Goal: Communication & Community: Answer question/provide support

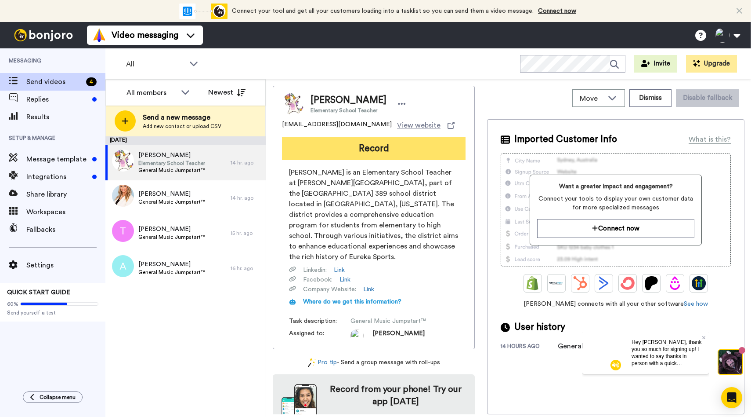
click at [324, 148] on button "Record" at bounding box center [374, 148] width 184 height 23
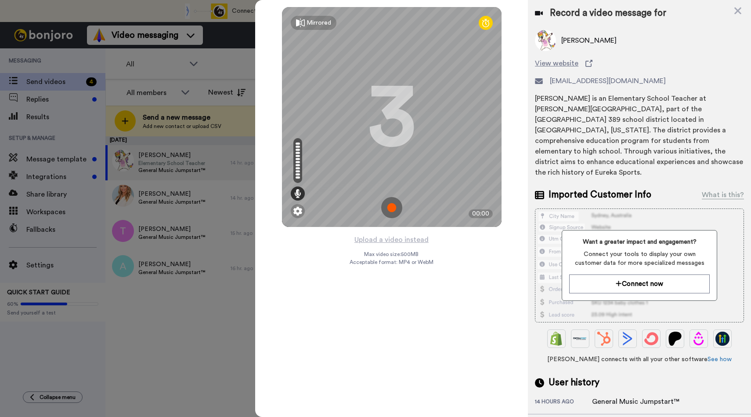
click at [390, 208] on img at bounding box center [391, 207] width 21 height 21
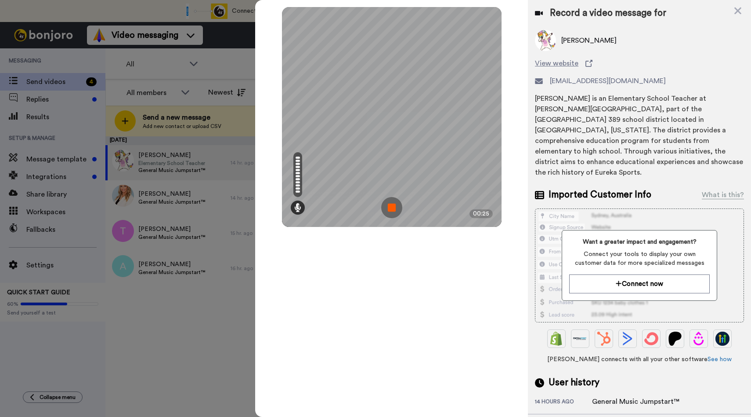
click at [390, 208] on img at bounding box center [391, 207] width 21 height 21
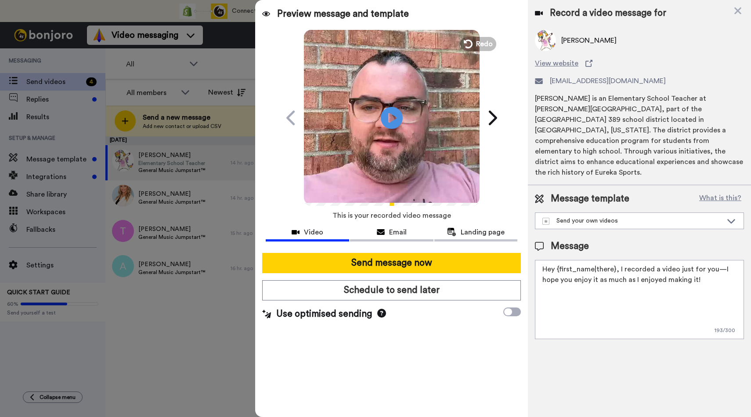
click at [660, 271] on textarea "Hey {first_name|there}, I recorded a video just for you—I hope you enjoy it as …" at bounding box center [639, 299] width 209 height 79
drag, startPoint x: 743, startPoint y: 271, endPoint x: 616, endPoint y: 246, distance: 129.4
click at [616, 260] on textarea "Hey {first_name|there}, I recorded a video just for you—I hope you enjoy it as …" at bounding box center [639, 299] width 209 height 79
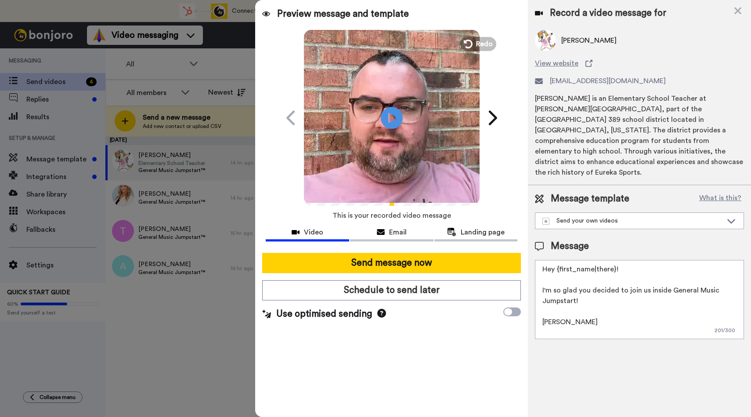
type textarea "Hey {first_name|there}! I'm so glad you decided to join us inside General Music…"
click at [342, 275] on div "Send message now Schedule to send later Use optimised sending" at bounding box center [391, 287] width 273 height 82
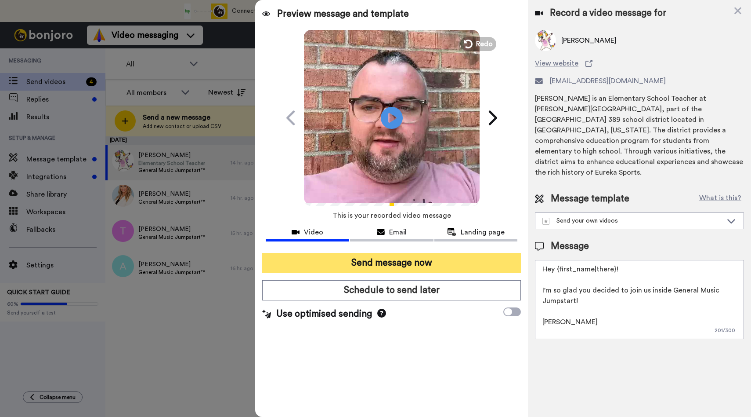
click at [358, 263] on button "Send message now" at bounding box center [391, 263] width 259 height 20
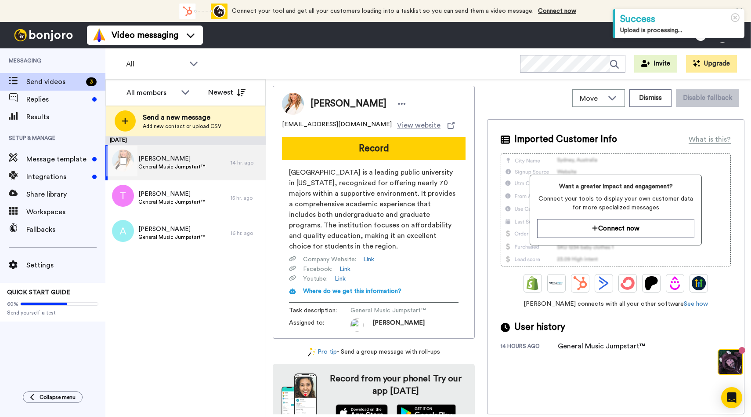
click at [189, 165] on span "General Music Jumpstart™" at bounding box center [171, 166] width 67 height 7
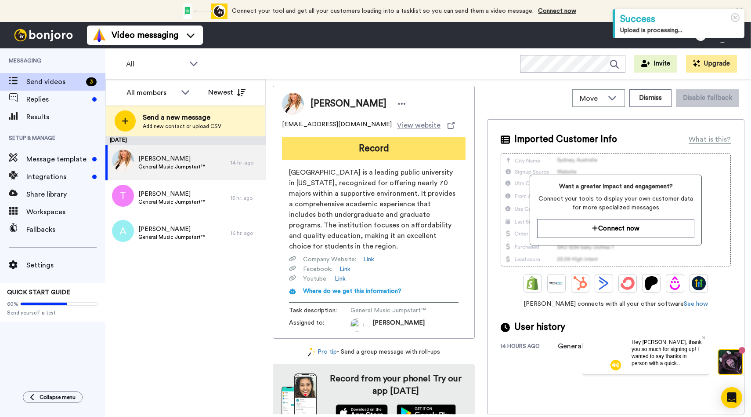
click at [378, 147] on button "Record" at bounding box center [374, 148] width 184 height 23
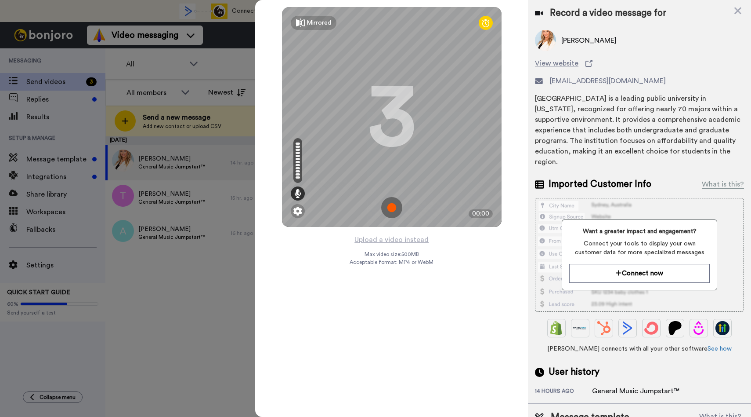
click at [391, 205] on img at bounding box center [391, 207] width 21 height 21
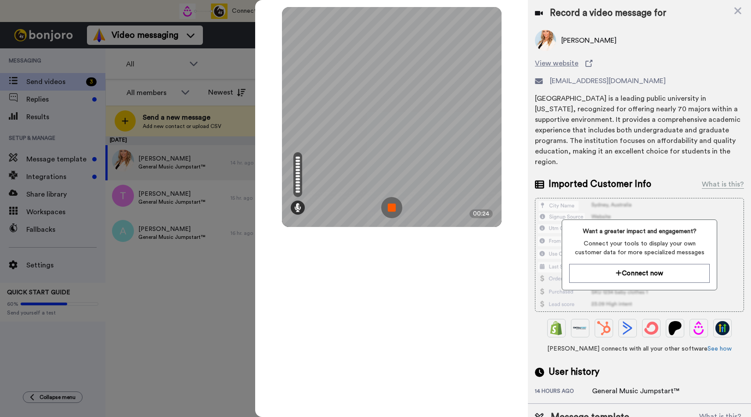
click at [391, 205] on img at bounding box center [391, 207] width 21 height 21
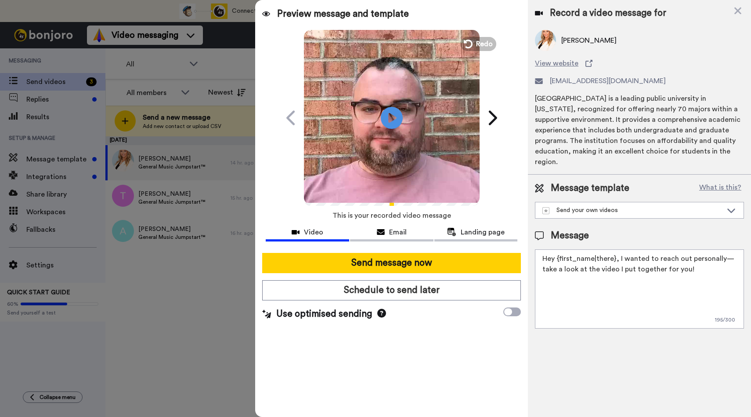
click at [637, 336] on div "Record a video message for Marlena Martin View website msell@westliberty.edu We…" at bounding box center [639, 208] width 223 height 417
click at [645, 290] on textarea "Hey {first_name|there}, I wanted to reach out personally—take a look at the vid…" at bounding box center [639, 288] width 209 height 79
paste textarea "! I'm so glad you decided to join us inside General Music Jumpstart! Bryson"
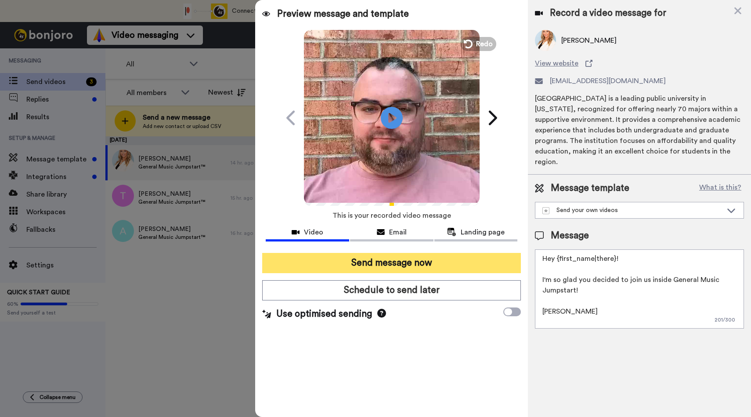
type textarea "Hey {first_name|there}! I'm so glad you decided to join us inside General Music…"
click at [372, 258] on button "Send message now" at bounding box center [391, 263] width 259 height 20
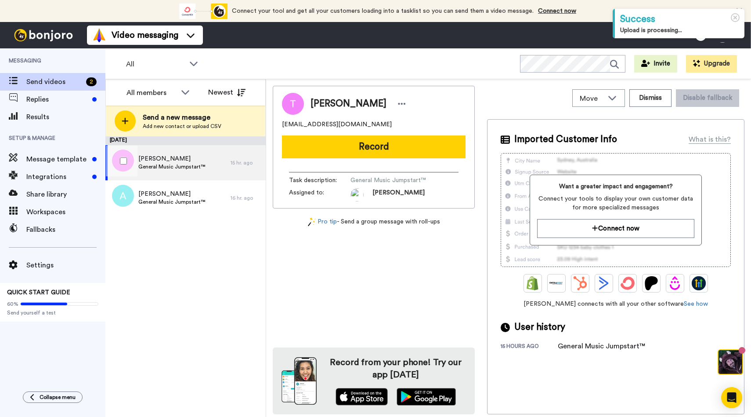
click at [183, 166] on span "General Music Jumpstart™" at bounding box center [171, 166] width 67 height 7
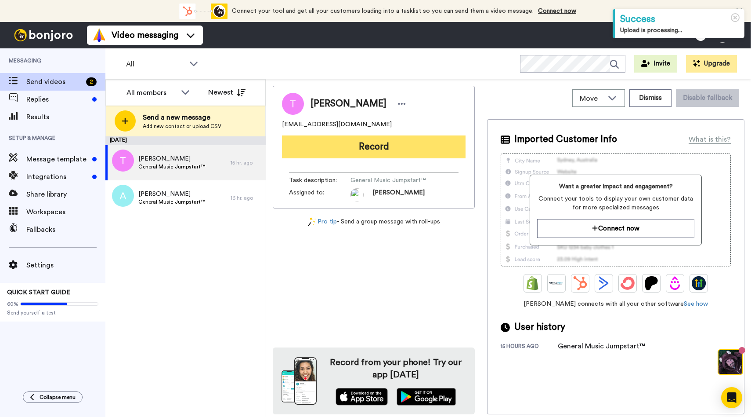
click at [393, 145] on button "Record" at bounding box center [374, 146] width 184 height 23
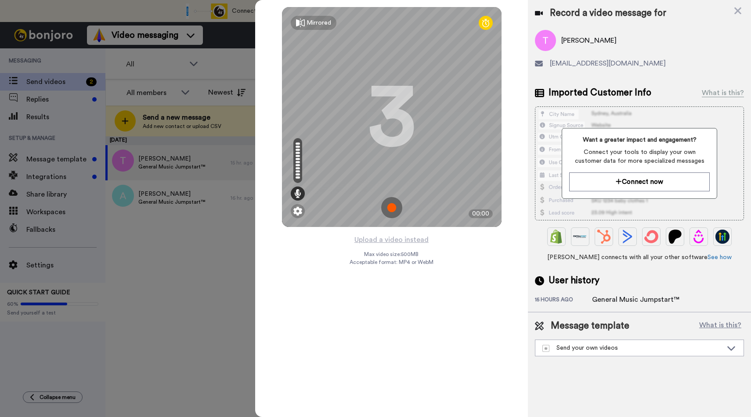
click at [393, 202] on img at bounding box center [391, 207] width 21 height 21
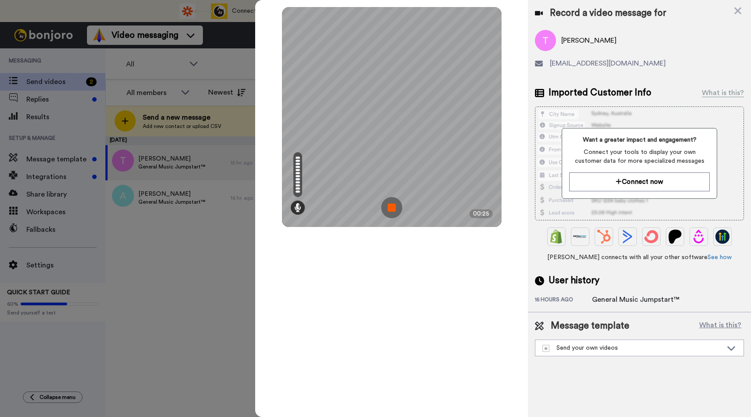
click at [393, 202] on img at bounding box center [391, 207] width 21 height 21
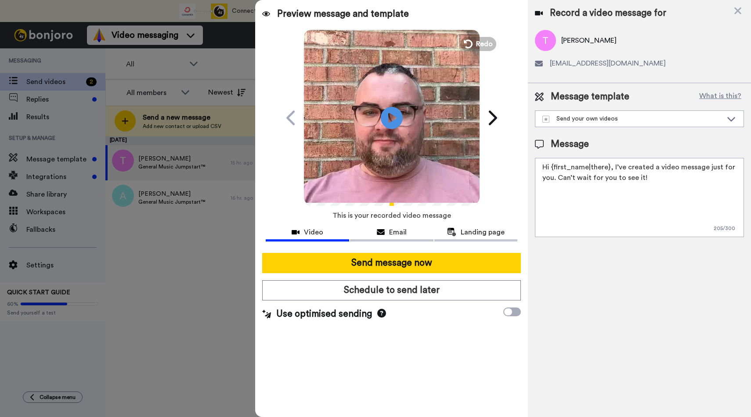
click at [666, 185] on textarea "Hi {first_name|there}, I’ve created a video message just for you. Can’t wait fo…" at bounding box center [639, 197] width 209 height 79
paste textarea "ey {first_name|there}! I'm so glad you decided to join us inside General Music …"
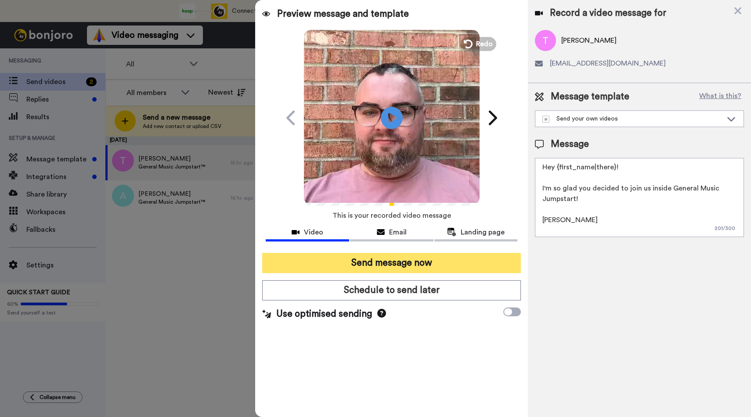
type textarea "Hey {first_name|there}! I'm so glad you decided to join us inside General Music…"
click at [361, 264] on button "Send message now" at bounding box center [391, 263] width 259 height 20
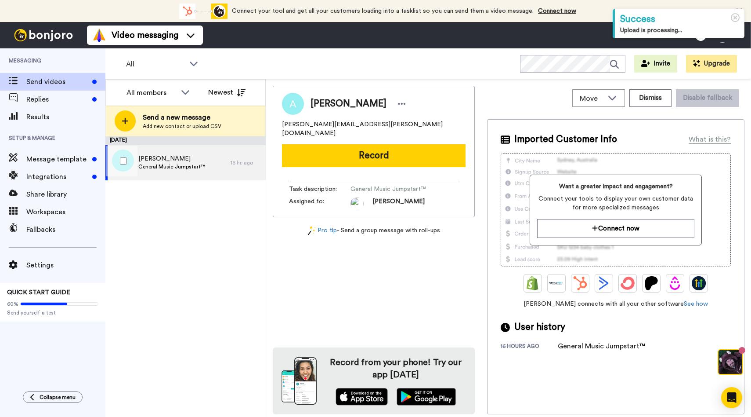
click at [164, 167] on span "General Music Jumpstart™" at bounding box center [171, 166] width 67 height 7
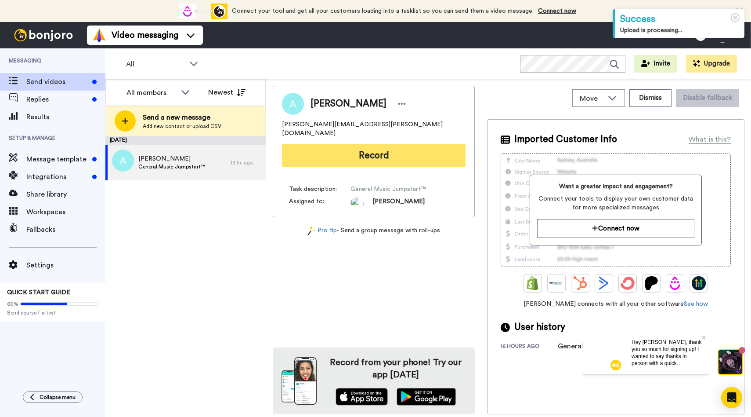
click at [295, 144] on button "Record" at bounding box center [374, 155] width 184 height 23
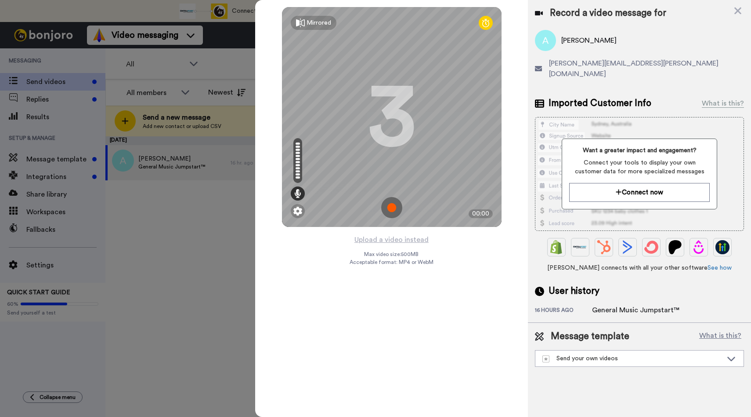
click at [393, 208] on img at bounding box center [391, 207] width 21 height 21
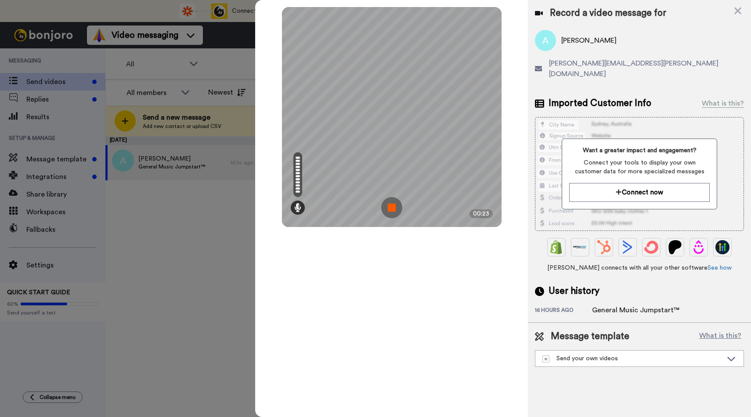
click at [393, 208] on img at bounding box center [391, 207] width 21 height 21
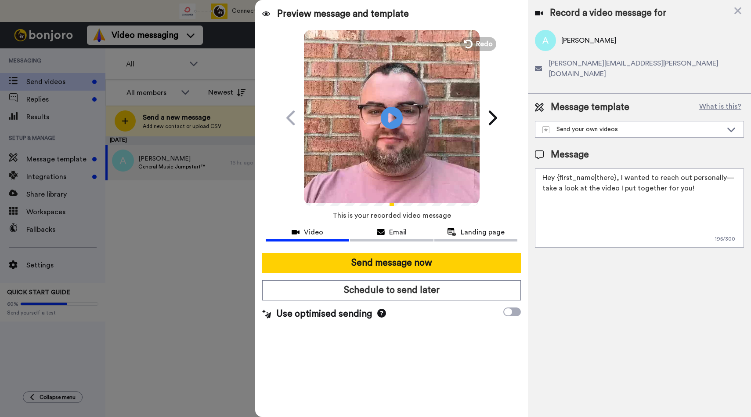
click at [683, 168] on textarea "Hey {first_name|there}, I wanted to reach out personally—take a look at the vid…" at bounding box center [639, 207] width 209 height 79
paste textarea "! I'm so glad you decided to join us inside General Music Jumpstart! Bryson"
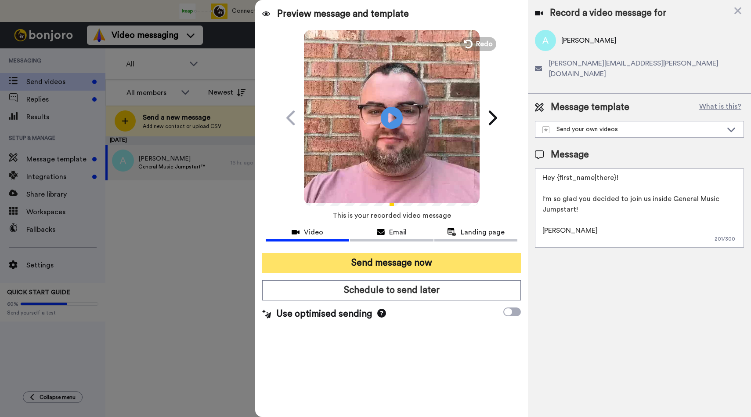
type textarea "Hey {first_name|there}! I'm so glad you decided to join us inside General Music…"
click at [407, 260] on button "Send message now" at bounding box center [391, 263] width 259 height 20
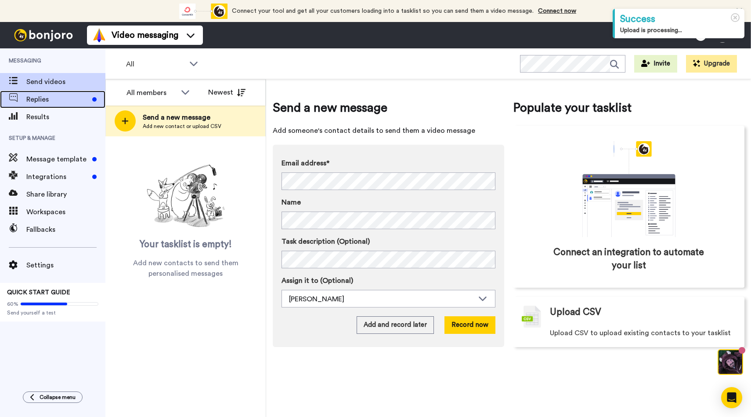
click at [52, 100] on span "Replies" at bounding box center [57, 99] width 62 height 11
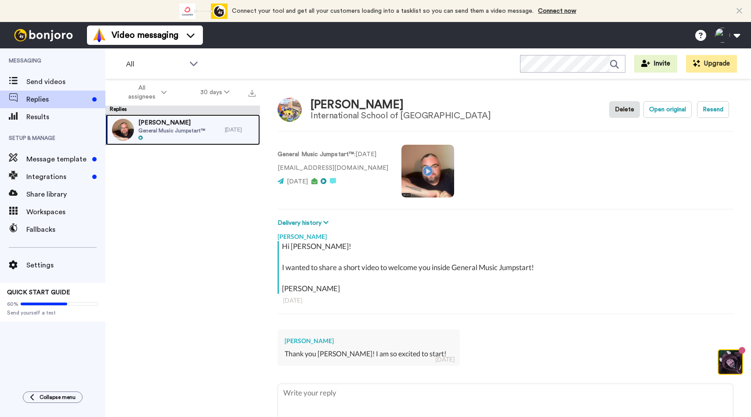
click at [172, 120] on span "[PERSON_NAME]" at bounding box center [171, 122] width 67 height 9
type textarea "x"
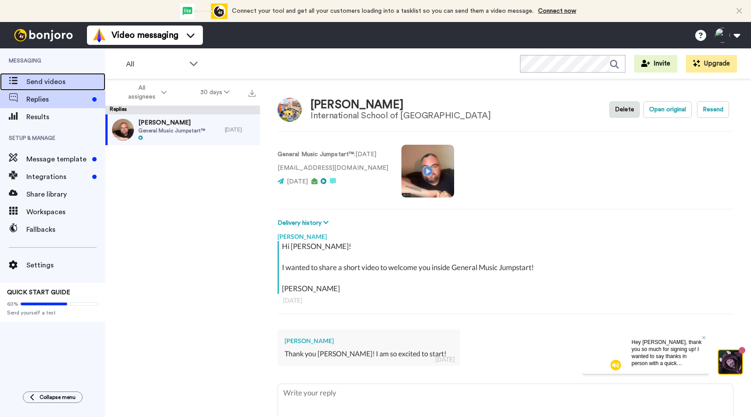
click at [52, 83] on span "Send videos" at bounding box center [65, 81] width 79 height 11
